Goal: Task Accomplishment & Management: Use online tool/utility

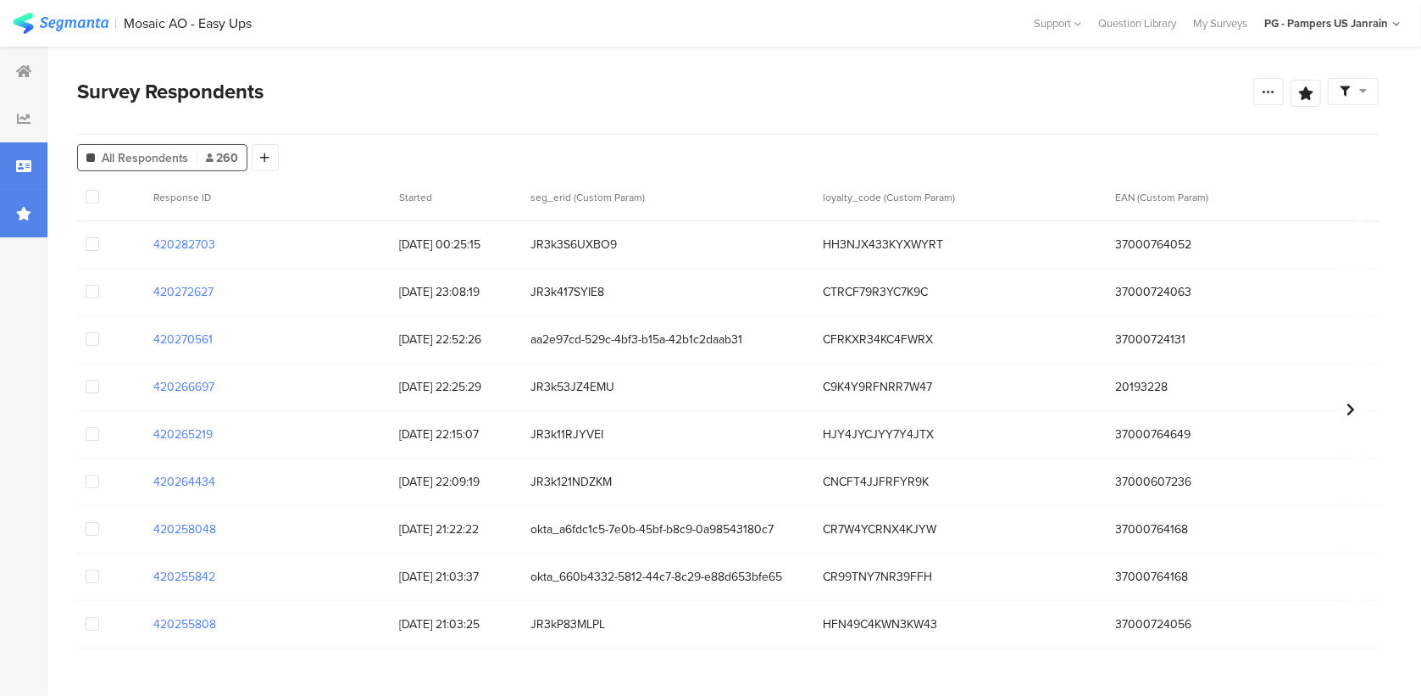
click at [14, 202] on div at bounding box center [23, 213] width 47 height 47
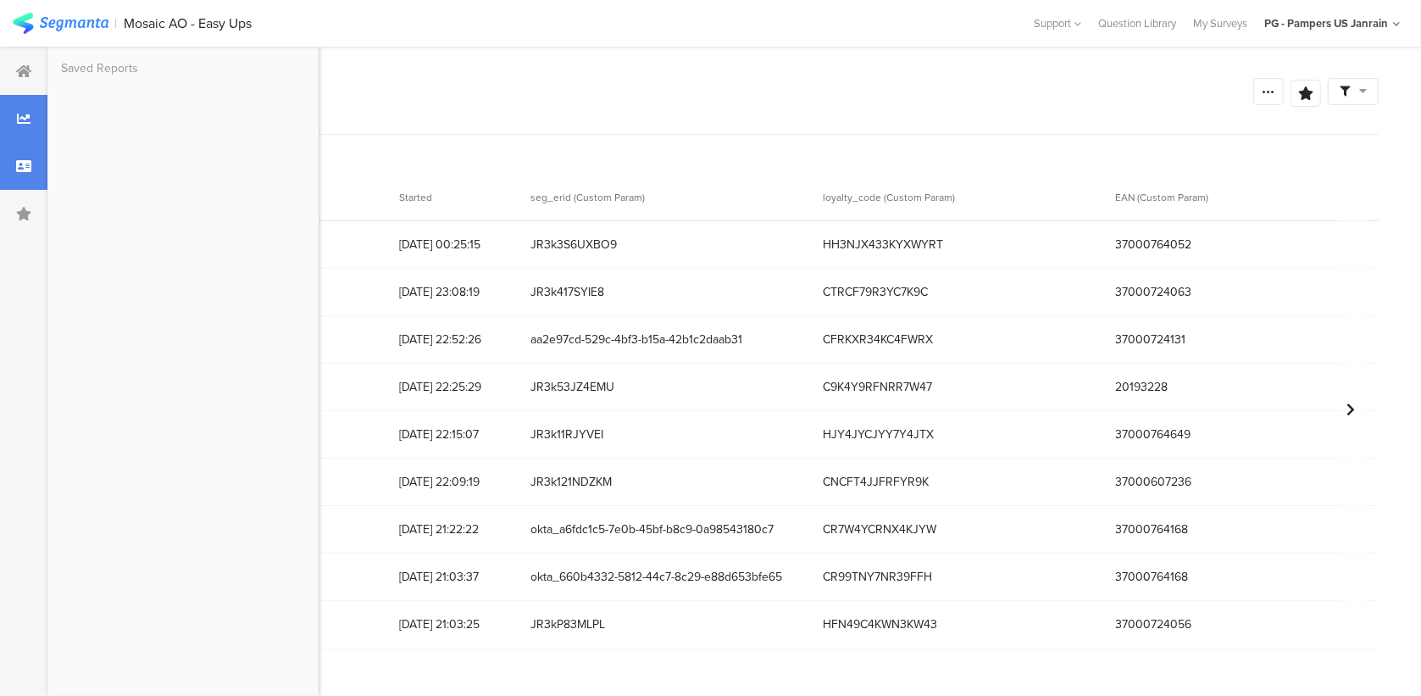
click at [36, 126] on div at bounding box center [23, 118] width 47 height 47
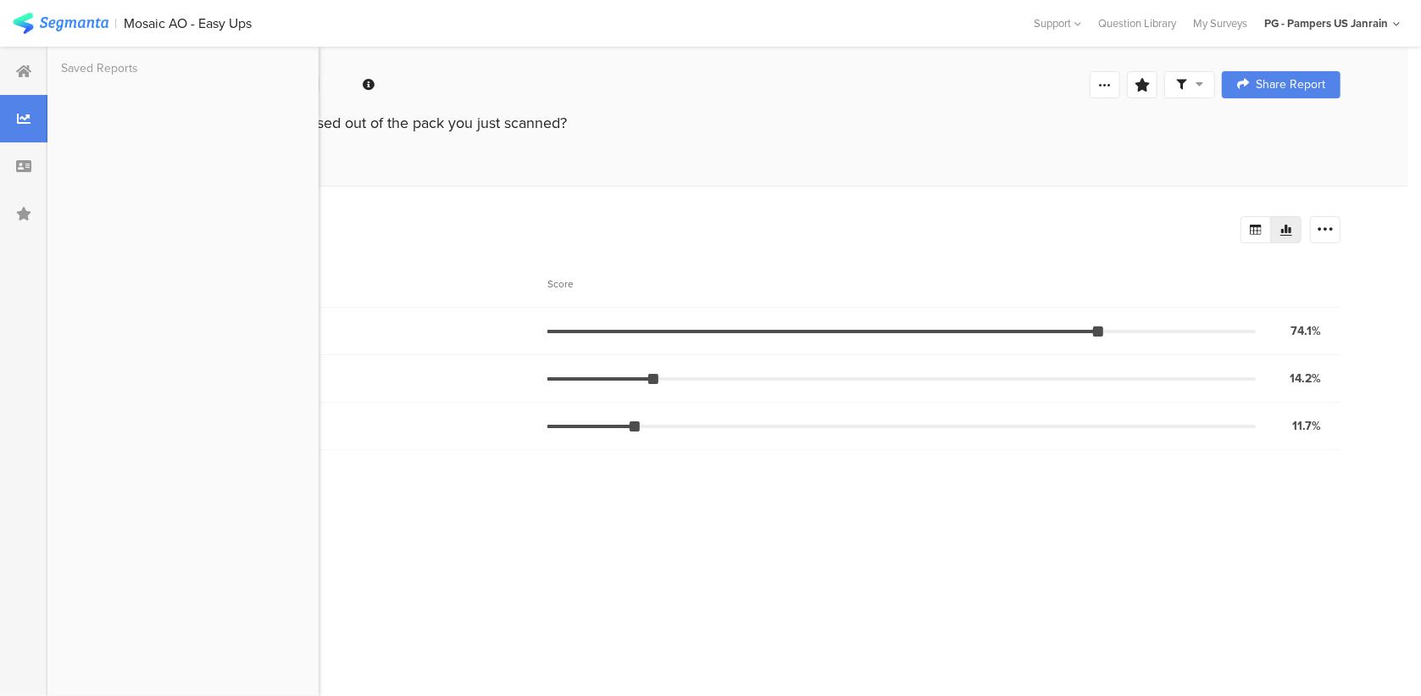
click at [681, 127] on div "How many diapers have you used out of the pack you just scanned?" at bounding box center [727, 123] width 1225 height 22
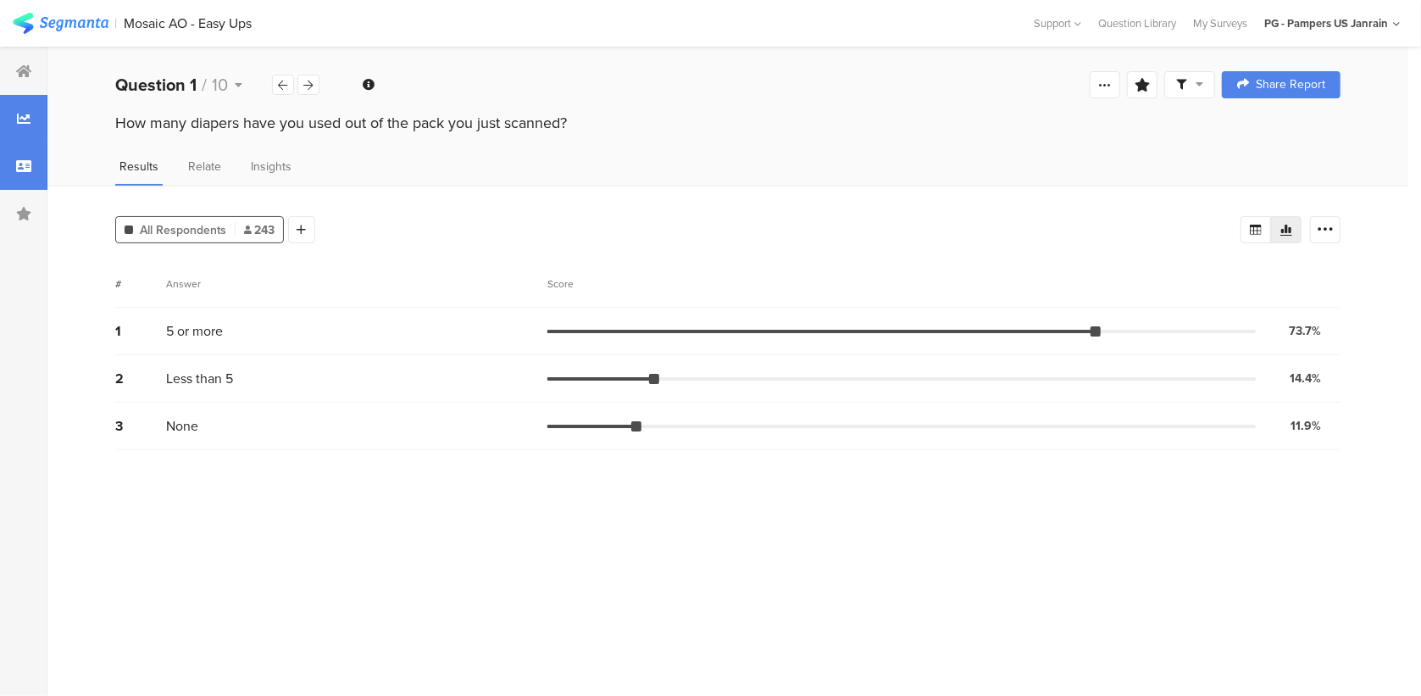
click at [30, 169] on icon at bounding box center [23, 166] width 15 height 14
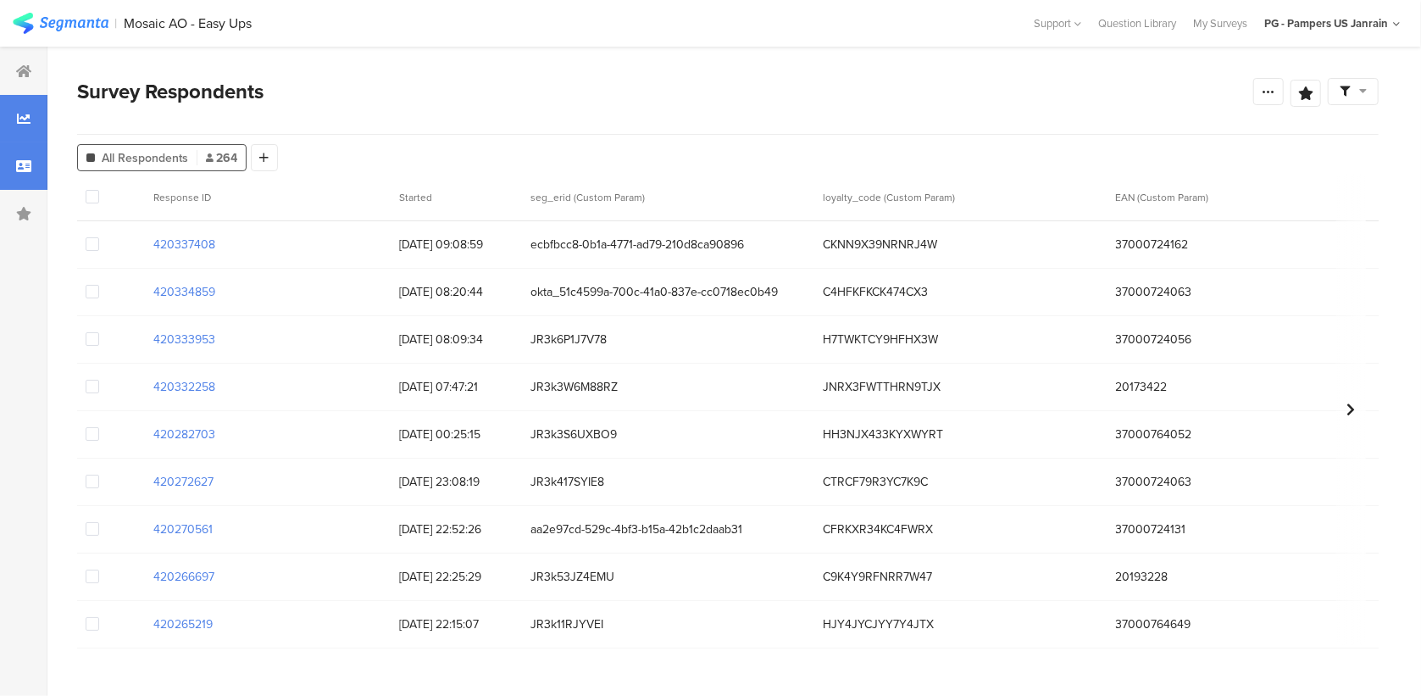
click at [40, 103] on div at bounding box center [23, 118] width 47 height 47
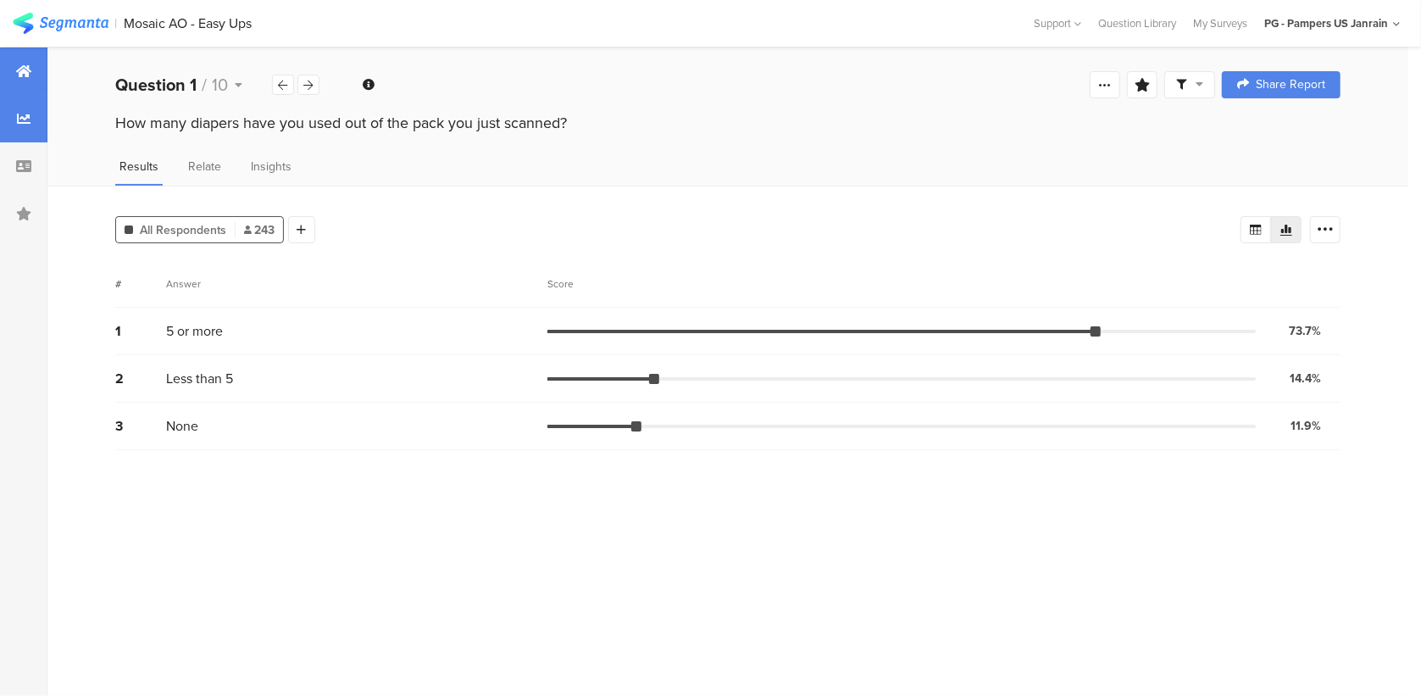
click at [30, 85] on div at bounding box center [23, 70] width 47 height 47
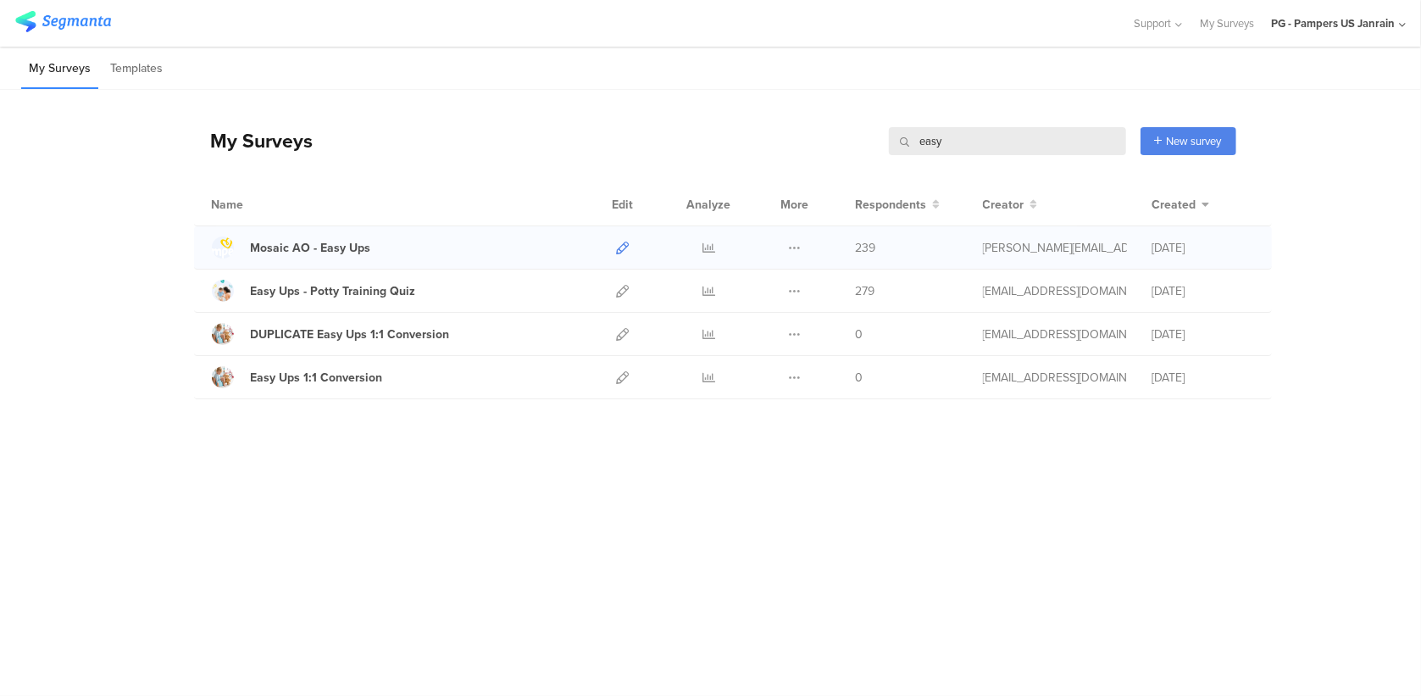
click at [624, 245] on icon at bounding box center [623, 247] width 13 height 13
